Goal: Find specific page/section: Find specific page/section

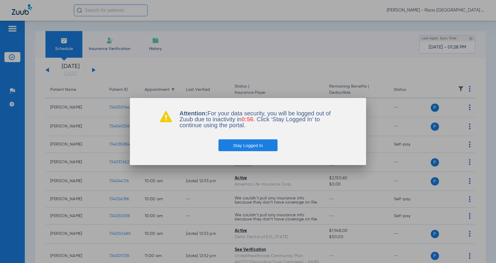
click at [252, 147] on button "Stay Logged In" at bounding box center [248, 145] width 59 height 12
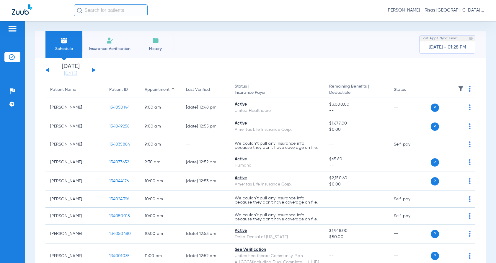
click at [98, 12] on input "text" at bounding box center [111, 10] width 74 height 12
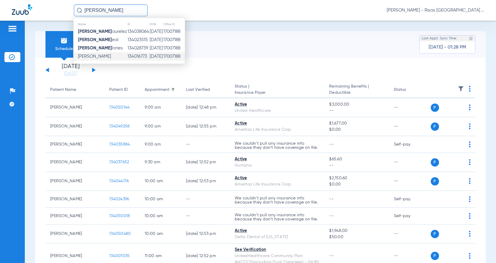
click at [108, 57] on span "[PERSON_NAME]" at bounding box center [94, 56] width 33 height 4
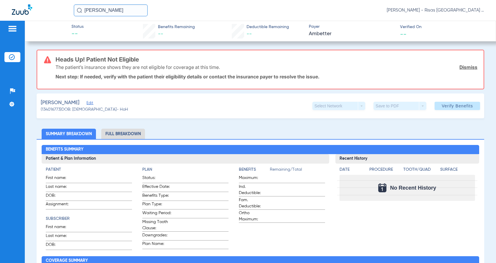
drag, startPoint x: 104, startPoint y: 10, endPoint x: 27, endPoint y: 14, distance: 77.8
click at [27, 14] on div "[PERSON_NAME] l [PERSON_NAME] [GEOGRAPHIC_DATA] General" at bounding box center [248, 10] width 496 height 21
click at [116, 13] on input "[PERSON_NAME] her" at bounding box center [111, 10] width 74 height 12
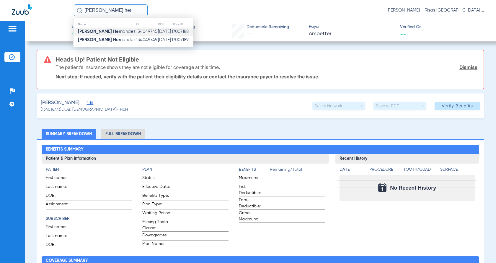
type input "[PERSON_NAME] her"
click at [115, 30] on span "[PERSON_NAME] Her nandez" at bounding box center [107, 31] width 58 height 4
